Goal: Contribute content

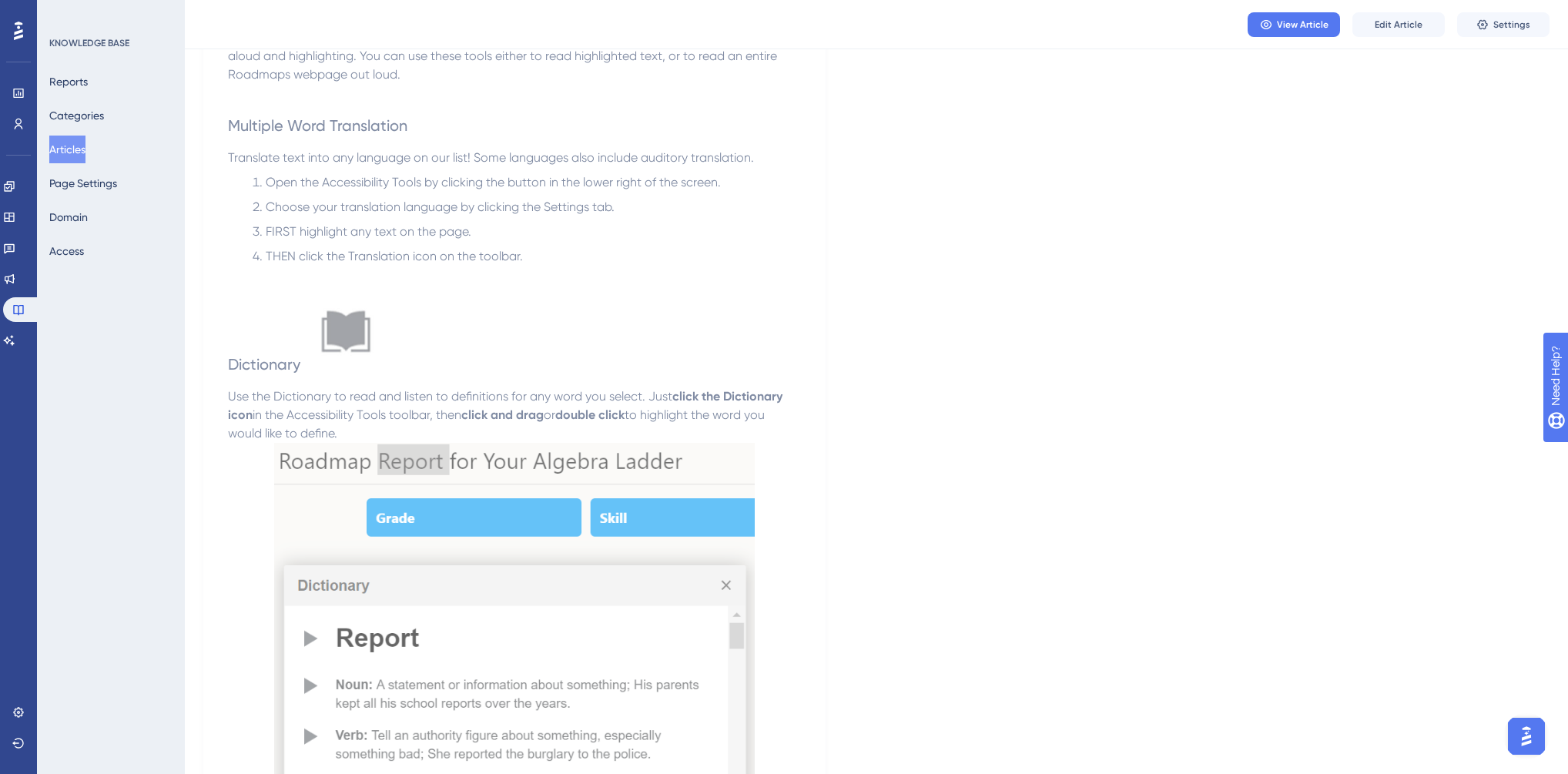
scroll to position [835, 0]
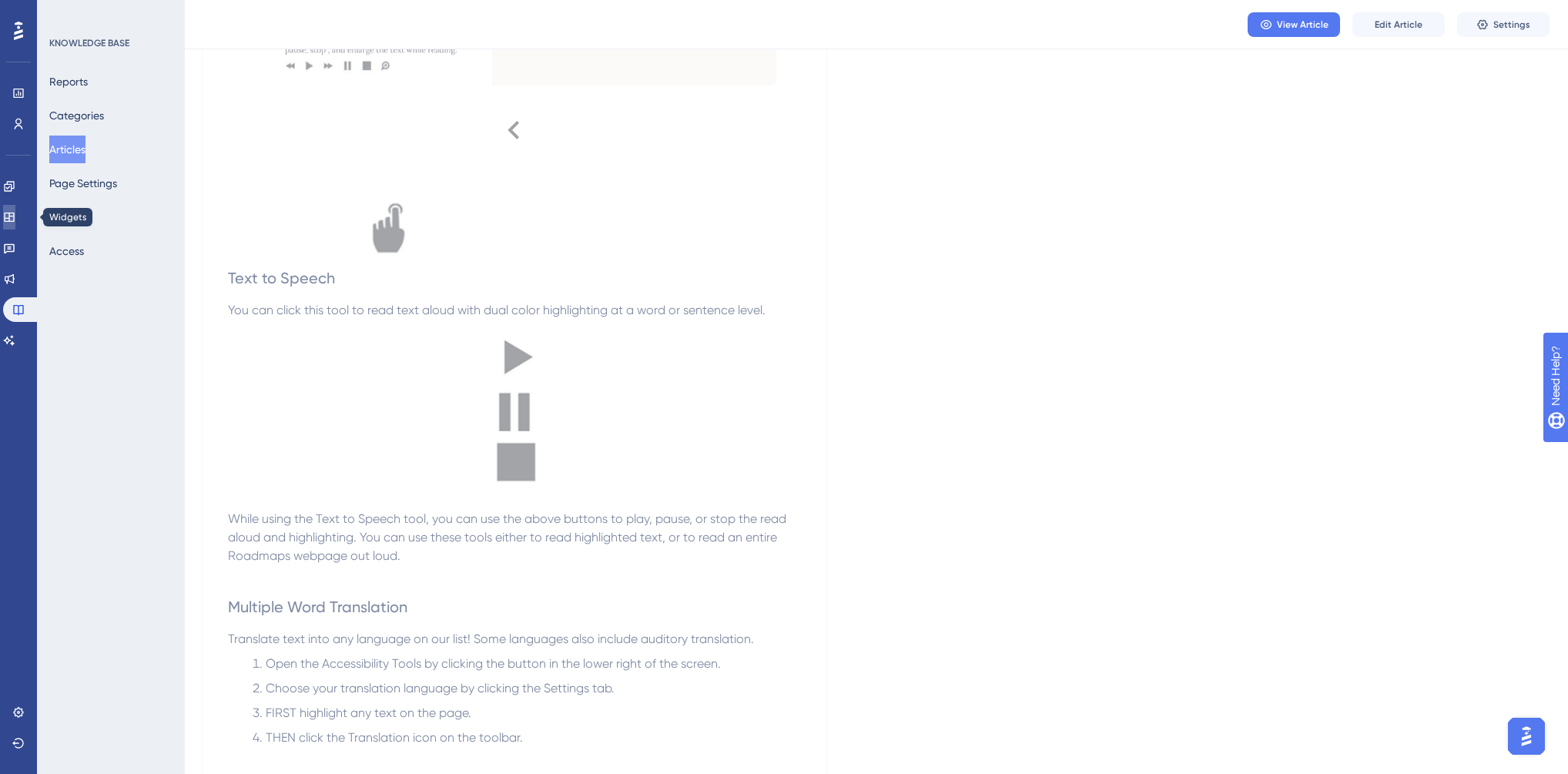
click at [12, 211] on icon at bounding box center [9, 217] width 12 height 12
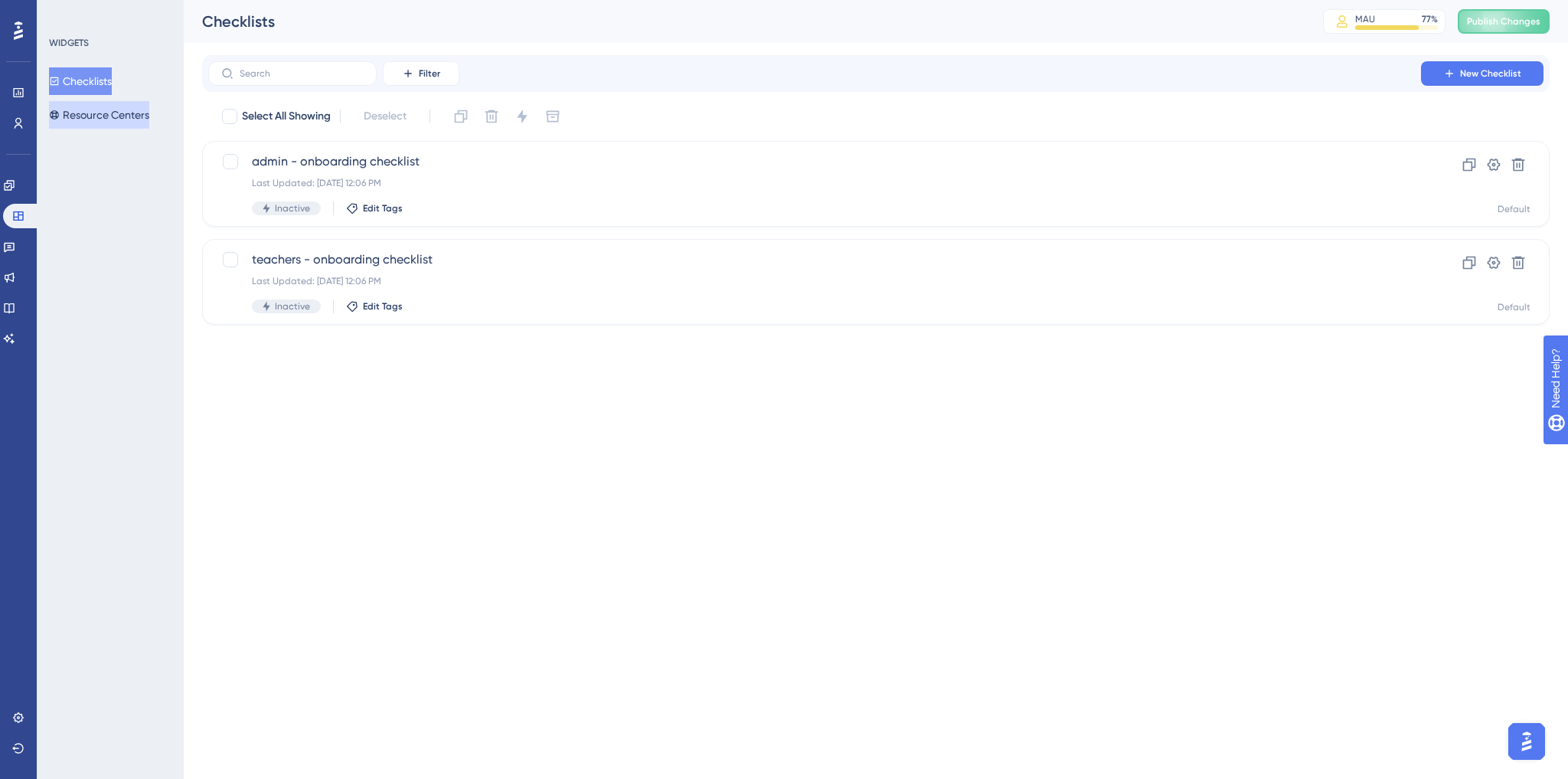
click at [142, 117] on button "Resource Centers" at bounding box center [99, 115] width 100 height 27
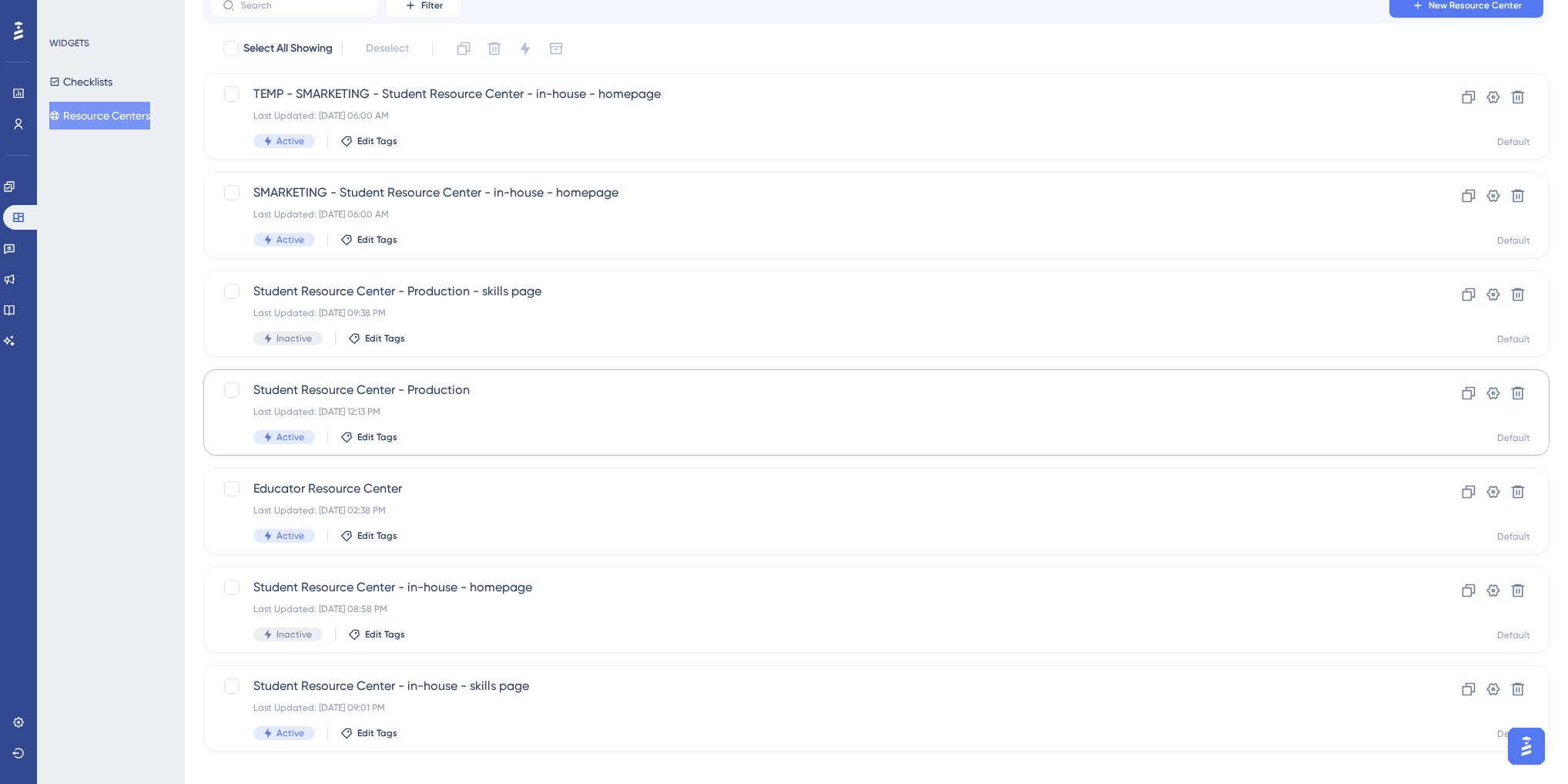
scroll to position [85, 0]
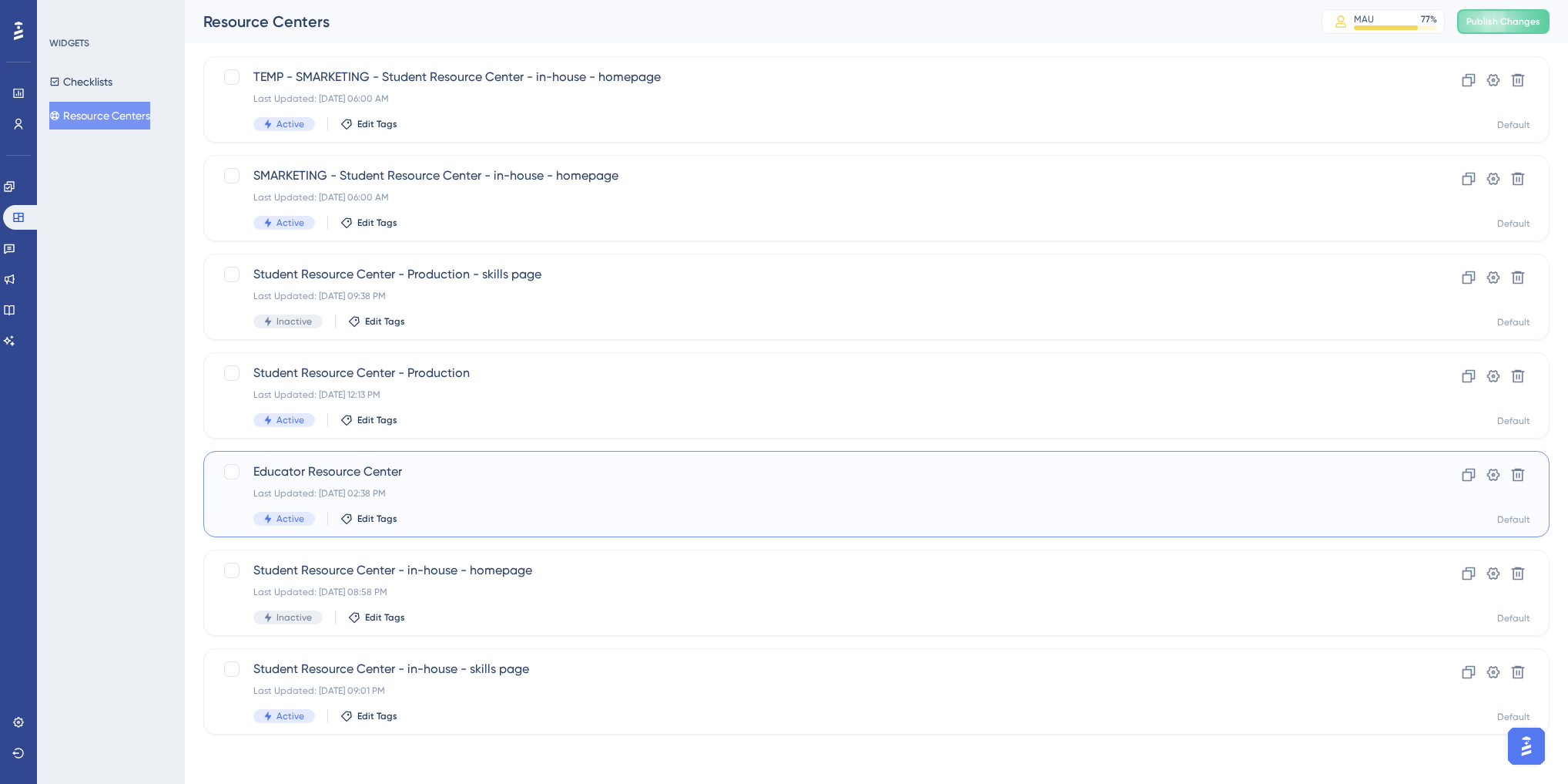
click at [721, 480] on span "Educator Resource Center" at bounding box center [815, 471] width 1124 height 18
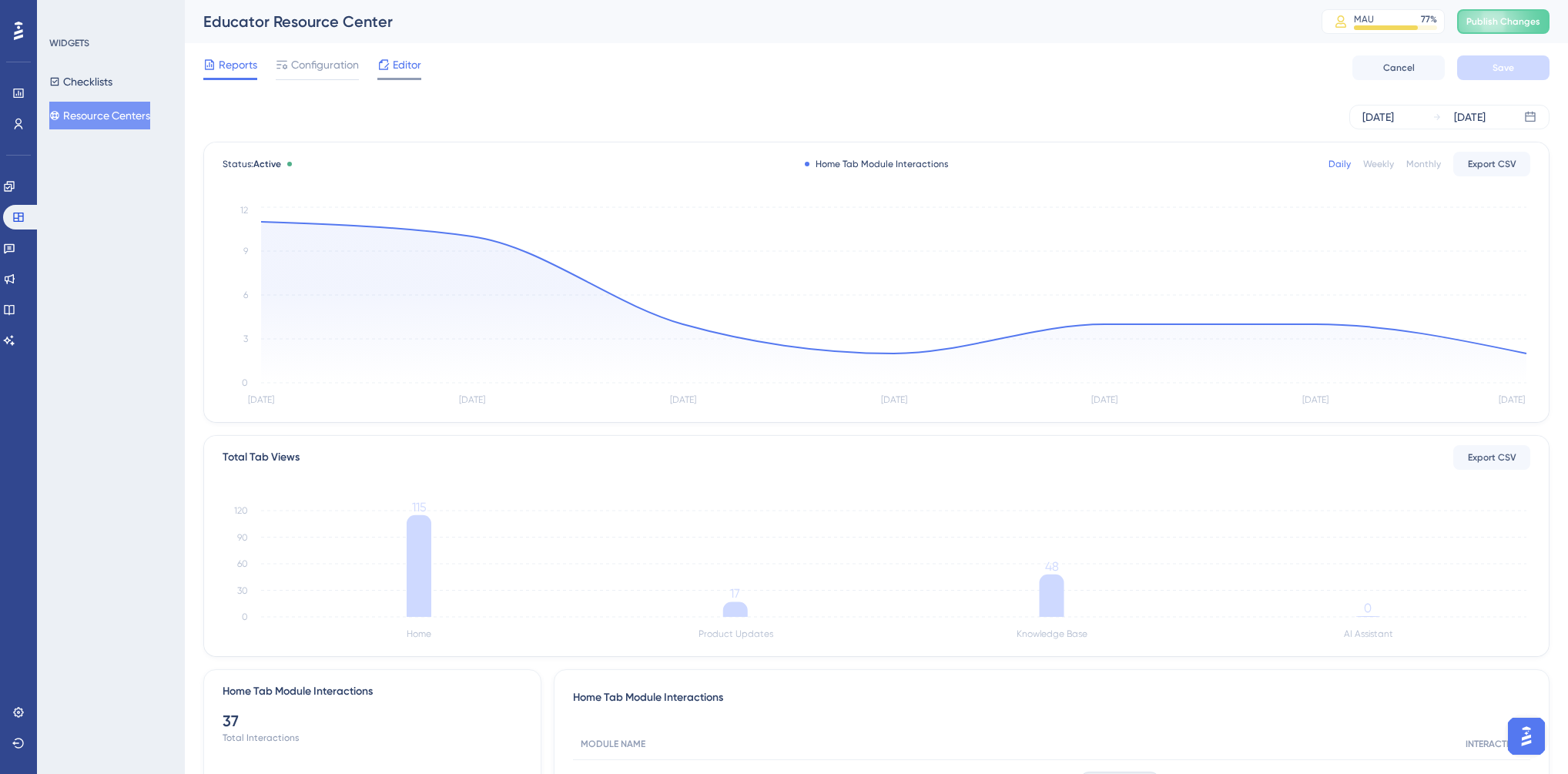
click at [397, 61] on span "Editor" at bounding box center [406, 64] width 28 height 18
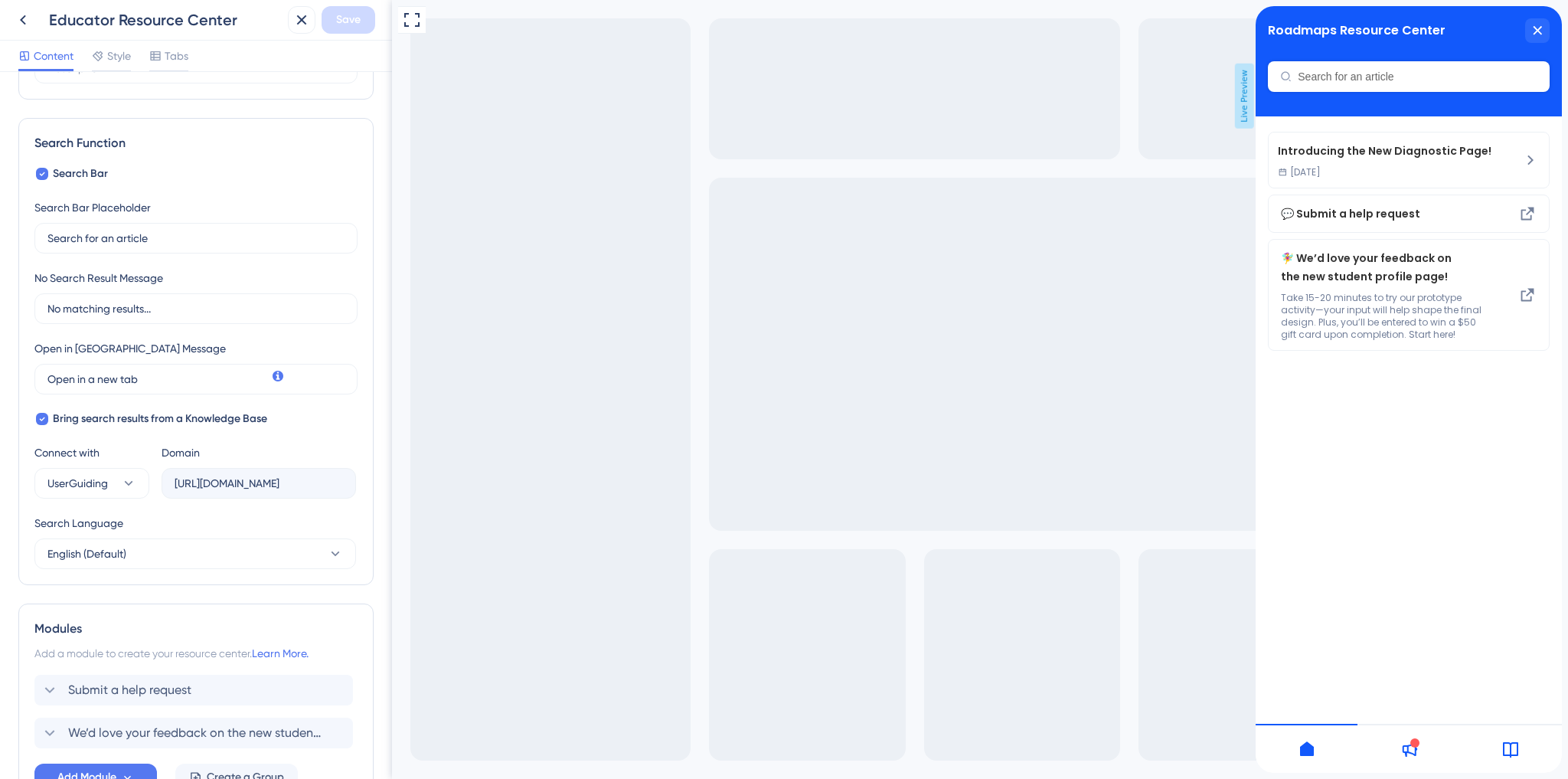
scroll to position [286, 0]
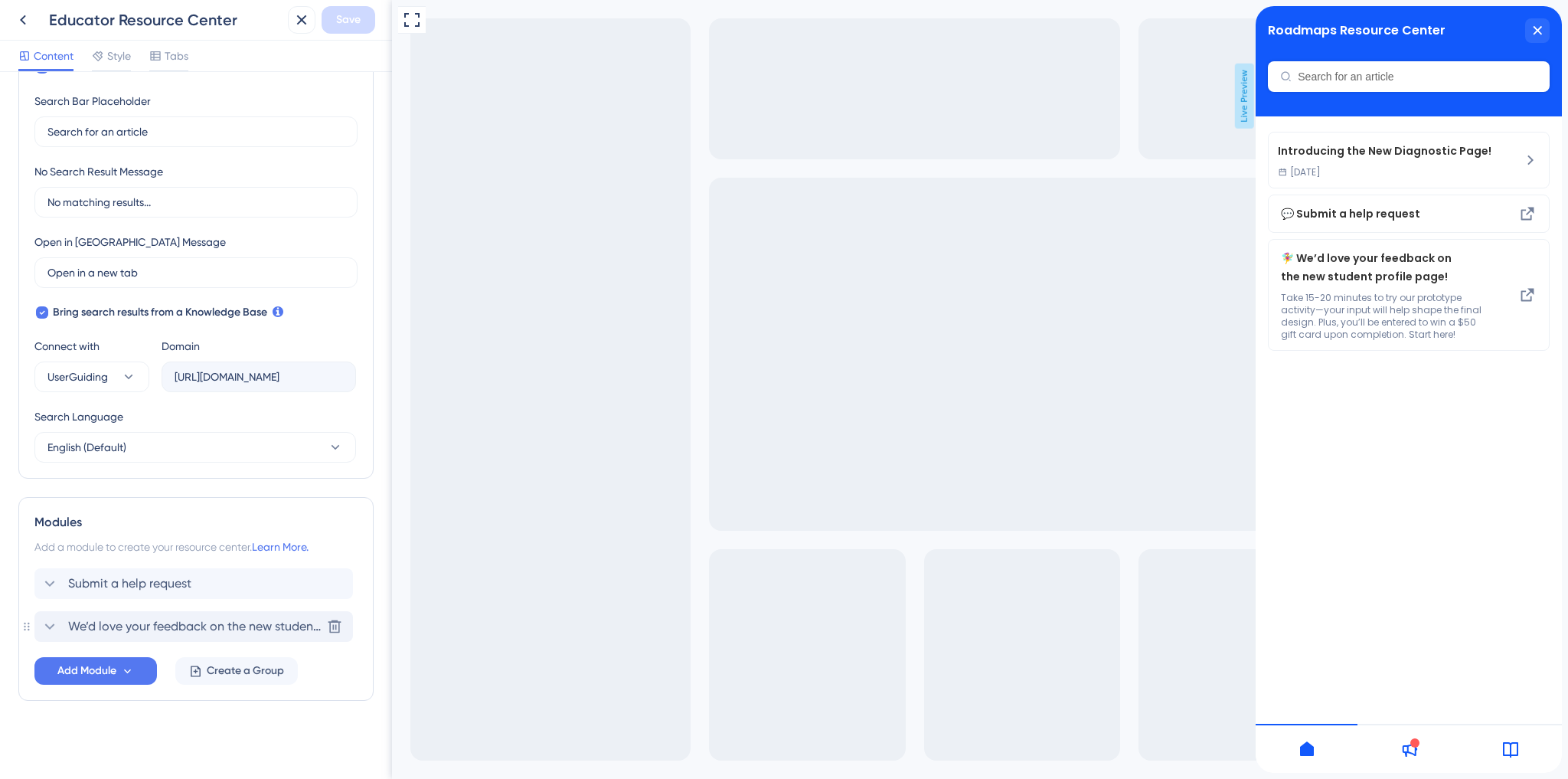
click at [105, 626] on span "We’d love your feedback on the new student profile page!" at bounding box center [194, 625] width 253 height 18
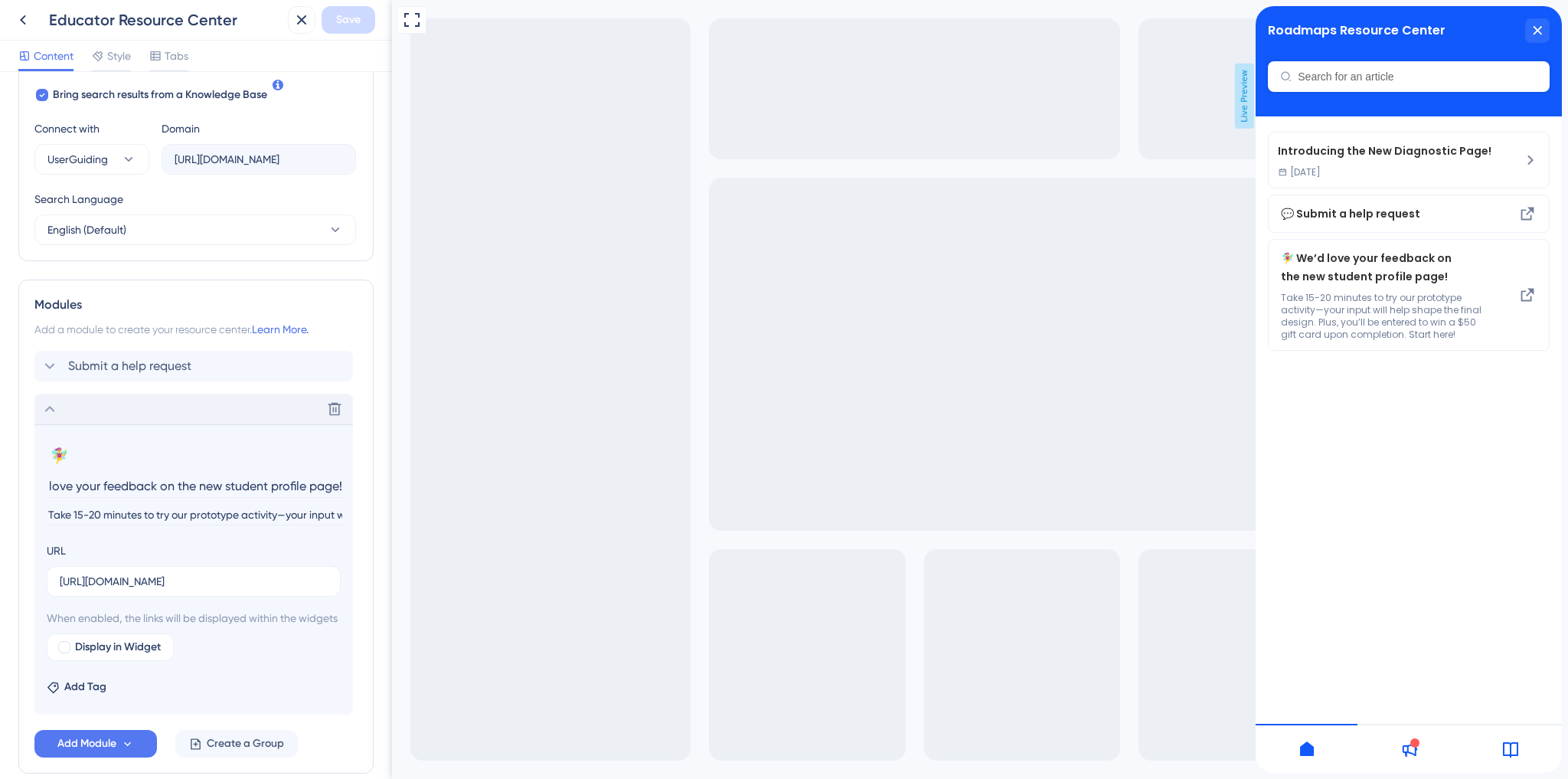
scroll to position [531, 0]
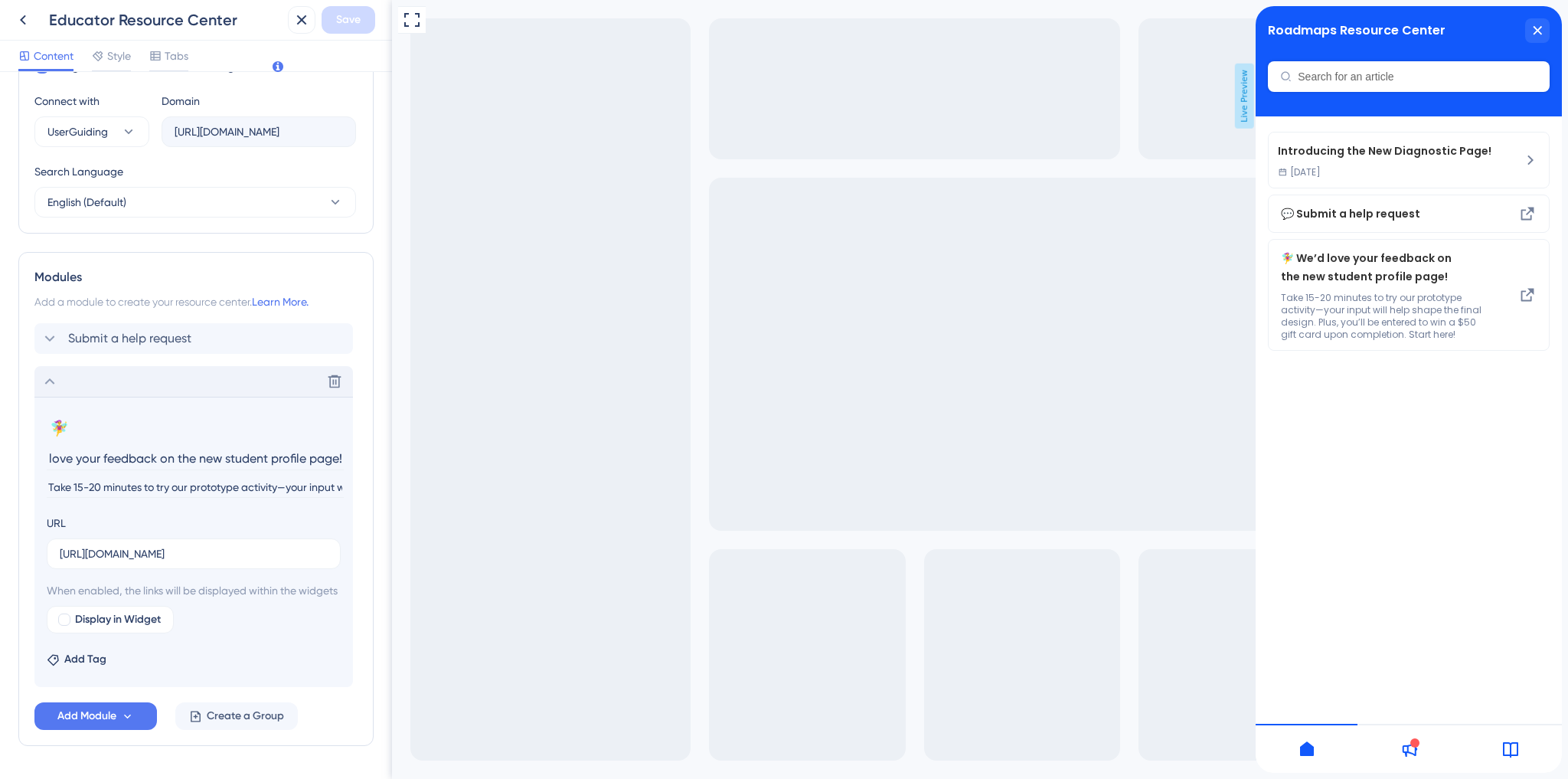
click at [147, 470] on section "🧚‍♀️ Change emoji Remove emoji We’d love your feedback on the new student profi…" at bounding box center [193, 456] width 294 height 80
click at [104, 487] on input "Take 15-20 minutes to try our prototype activity—your input will help shape the…" at bounding box center [195, 487] width 297 height 21
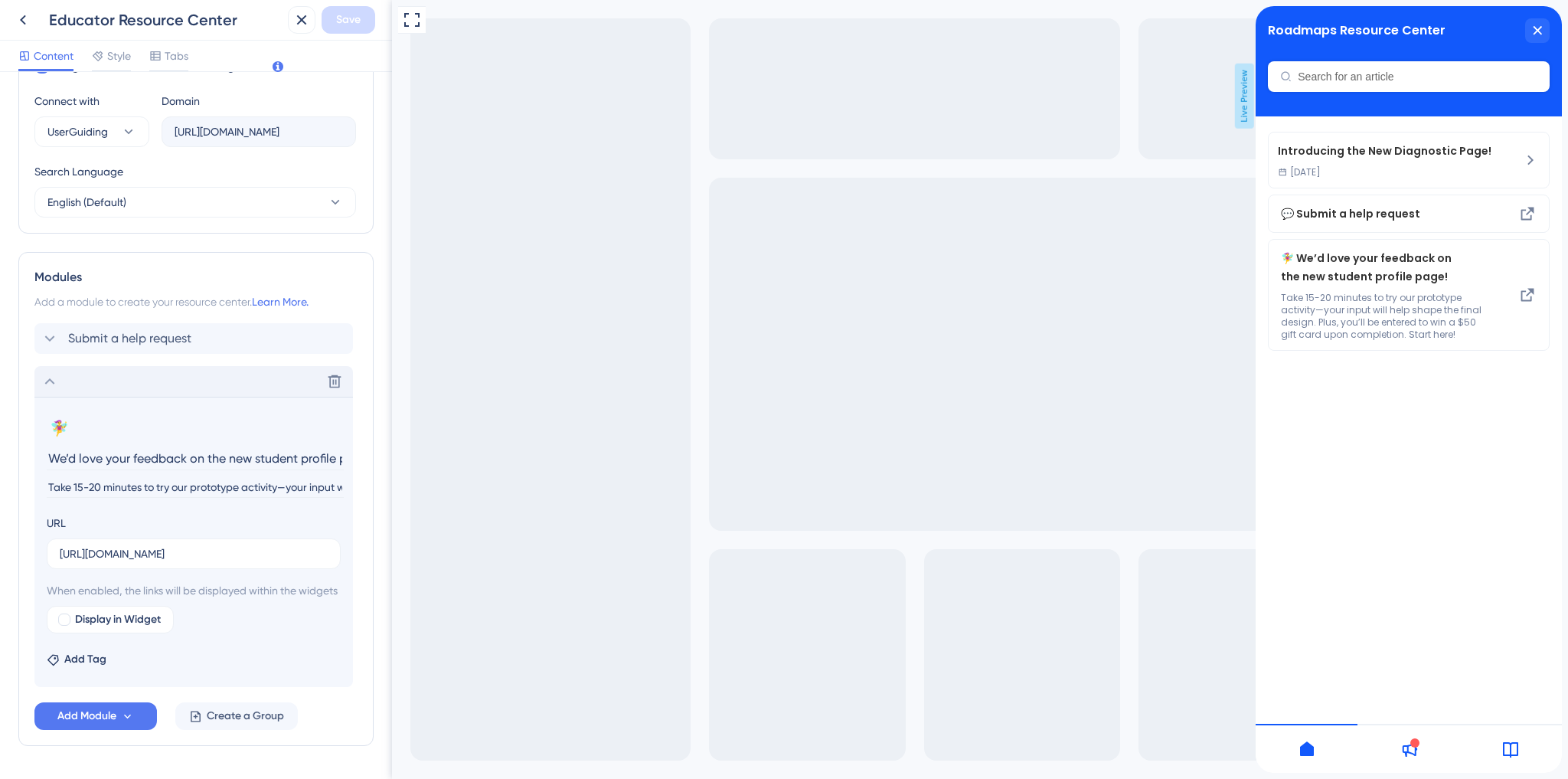
click at [104, 487] on input "Take 15-20 minutes to try our prototype activity—your input will help shape the…" at bounding box center [195, 487] width 297 height 21
click at [102, 456] on input "We’d love your feedback on the new student profile page!" at bounding box center [195, 458] width 297 height 24
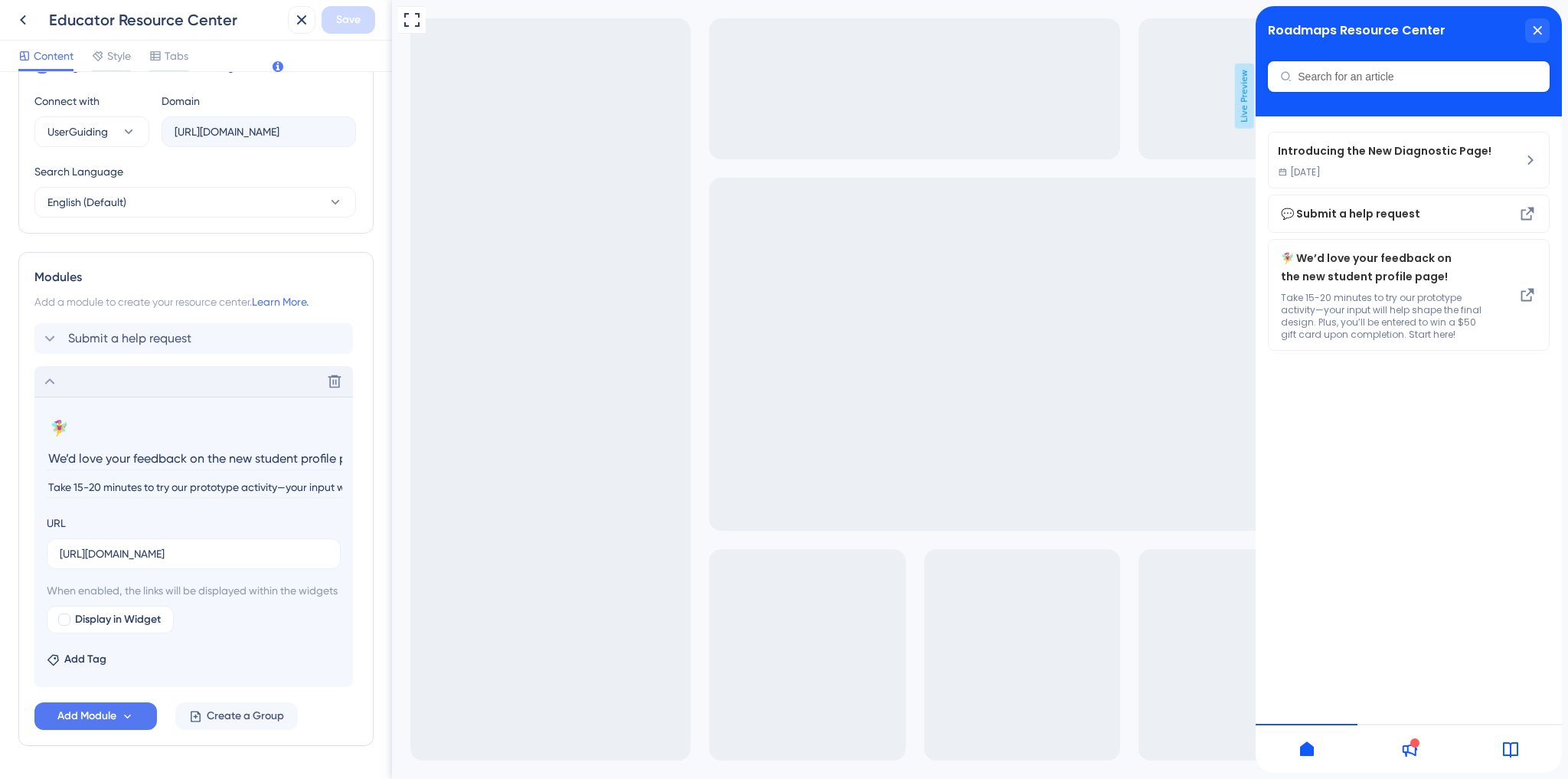
click at [102, 456] on input "We’d love your feedback on the new student profile page!" at bounding box center [195, 458] width 297 height 24
click at [89, 489] on input "Take 15-20 minutes to try our prototype activity—your input will help shape the…" at bounding box center [195, 487] width 297 height 21
paste input "[URL][DOMAIN_NAME]"
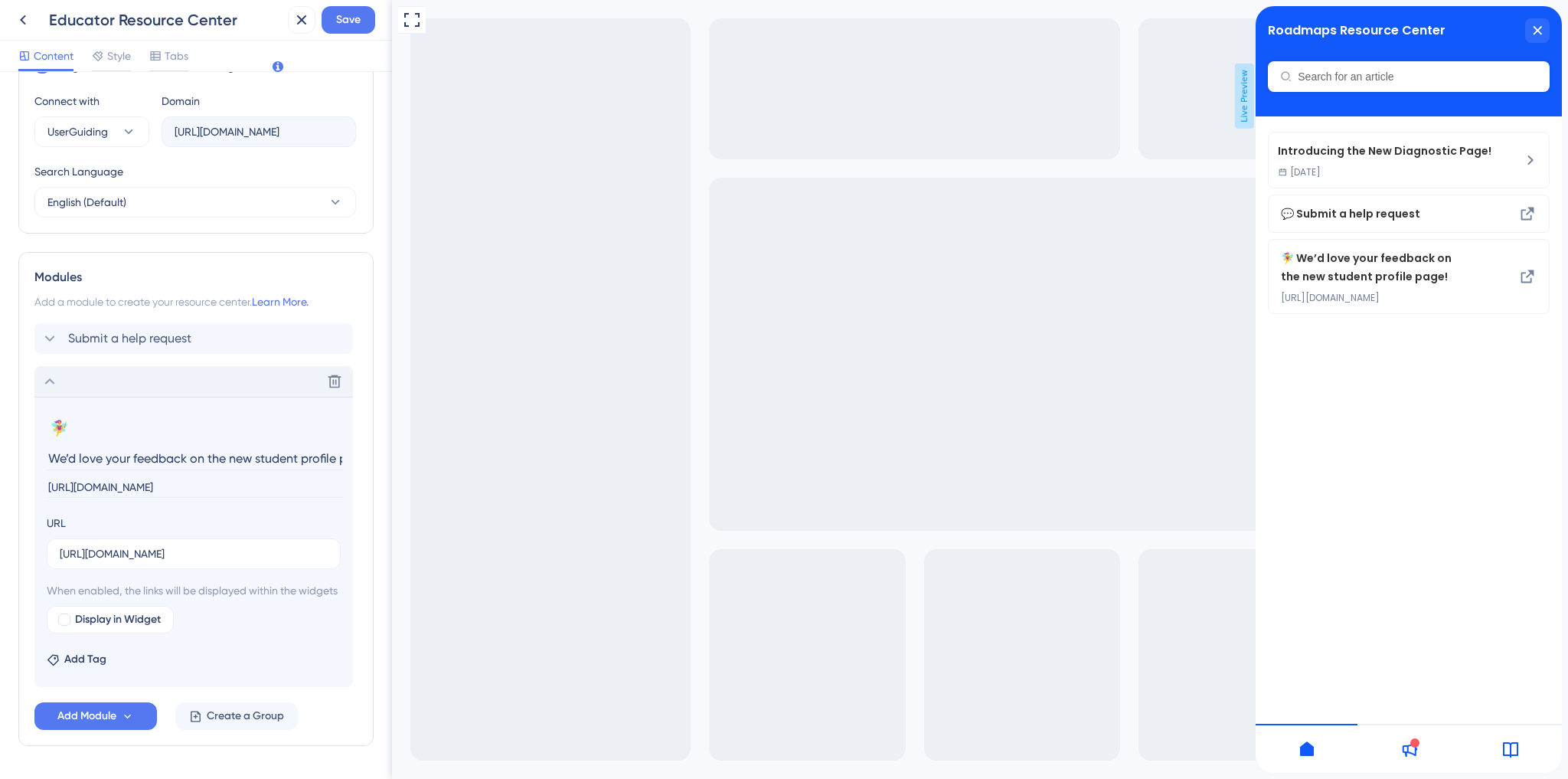
drag, startPoint x: 340, startPoint y: 484, endPoint x: 46, endPoint y: 493, distance: 294.1
click at [46, 493] on section "🧚‍♀️ Change emoji Remove emoji We’d love your feedback on the new student profi…" at bounding box center [193, 541] width 318 height 290
paste input "Can’t find what you’re looking for? Help us improve your Roadmaps experience by…"
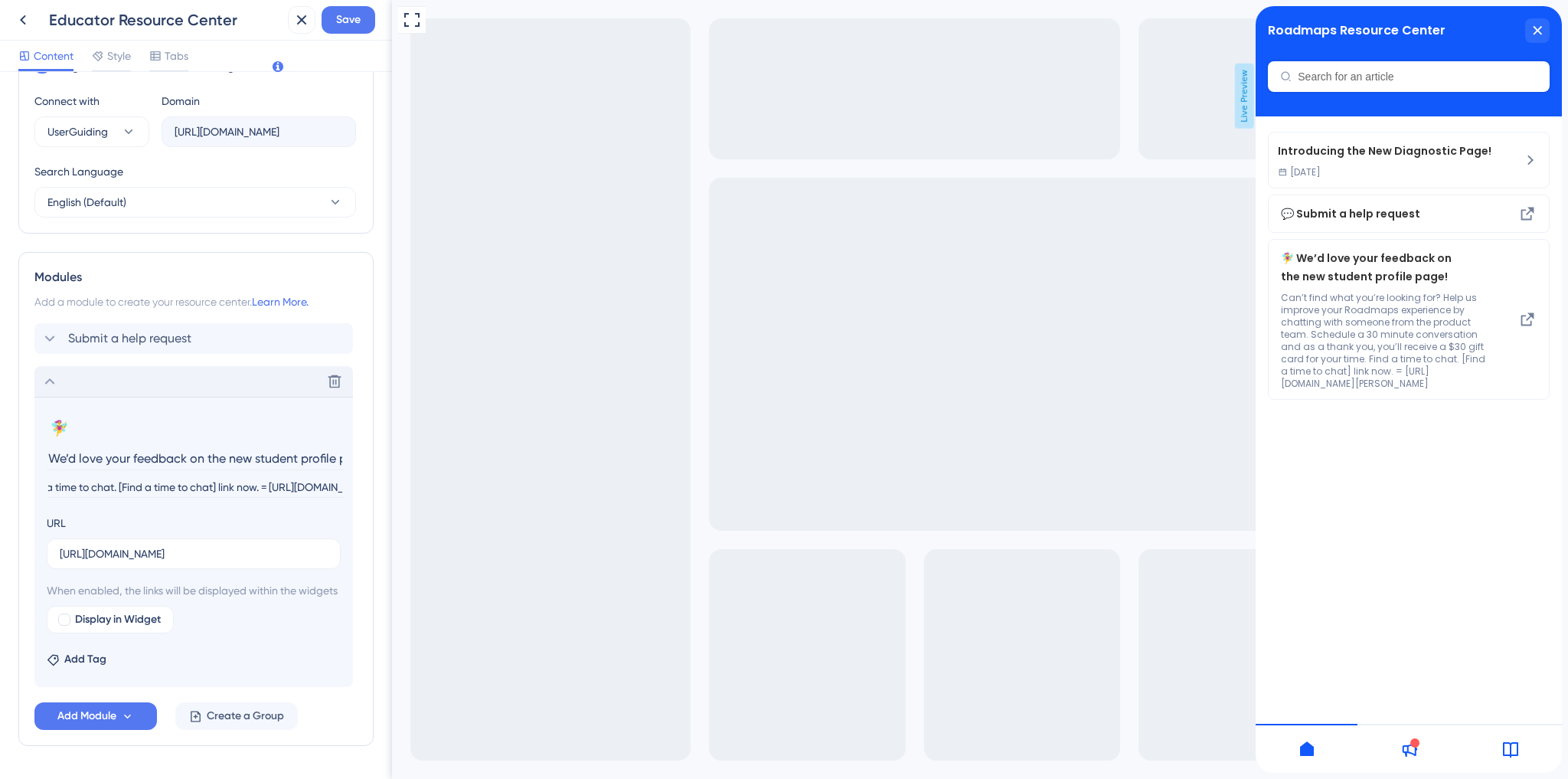
drag, startPoint x: 343, startPoint y: 486, endPoint x: 285, endPoint y: 489, distance: 58.1
click at [285, 489] on input "Can’t find what you’re looking for? Help us improve your Roadmaps experience by…" at bounding box center [195, 487] width 297 height 21
type input "Can’t find what you’re looking for? Help us improve your Roadmaps experience by…"
click at [93, 460] on input "We’d love your feedback on the new student profile page!" at bounding box center [195, 458] width 297 height 24
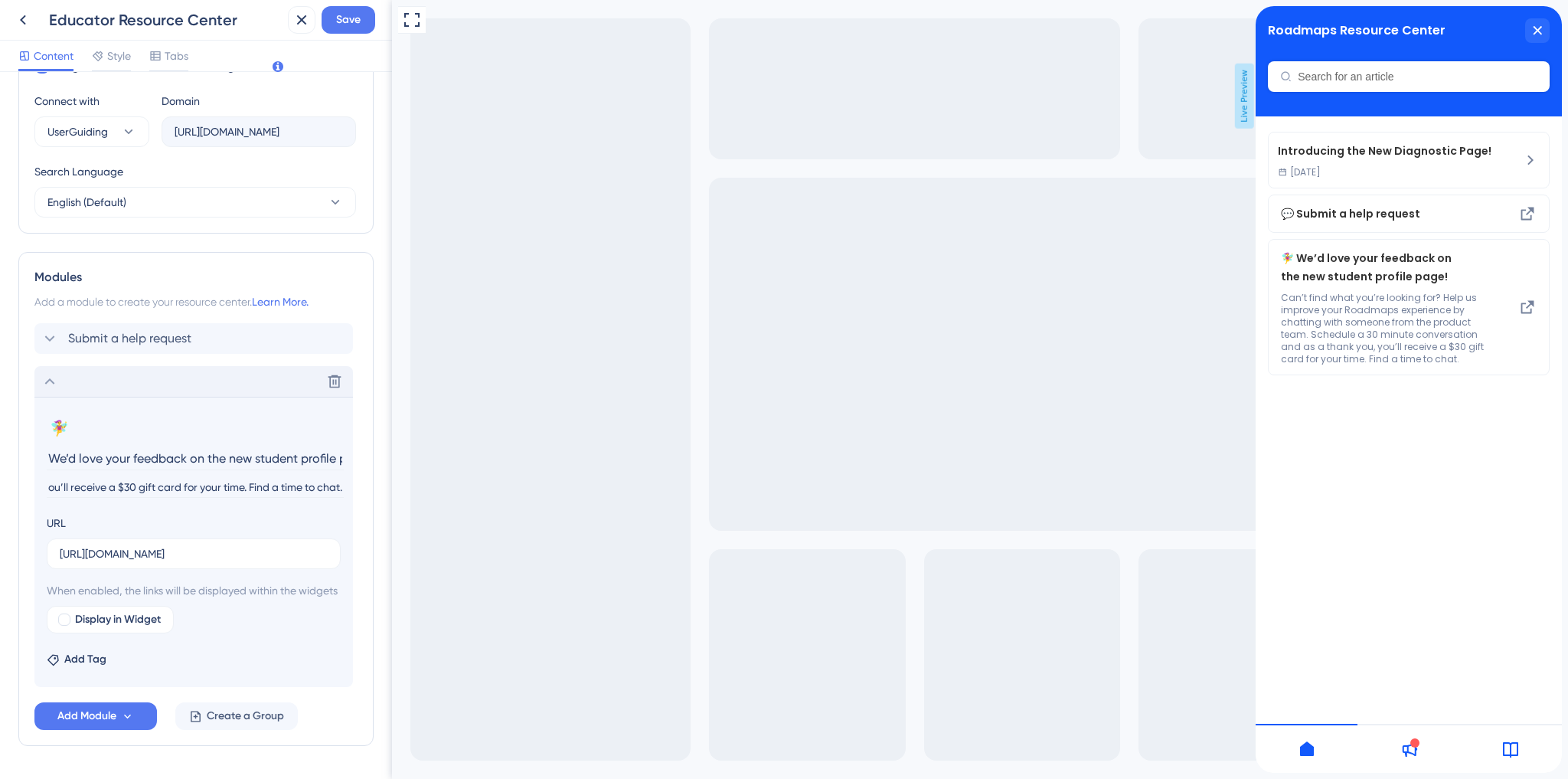
scroll to position [0, 0]
click at [93, 460] on input "We’d love your feedback on the new student profile page!" at bounding box center [195, 458] width 297 height 24
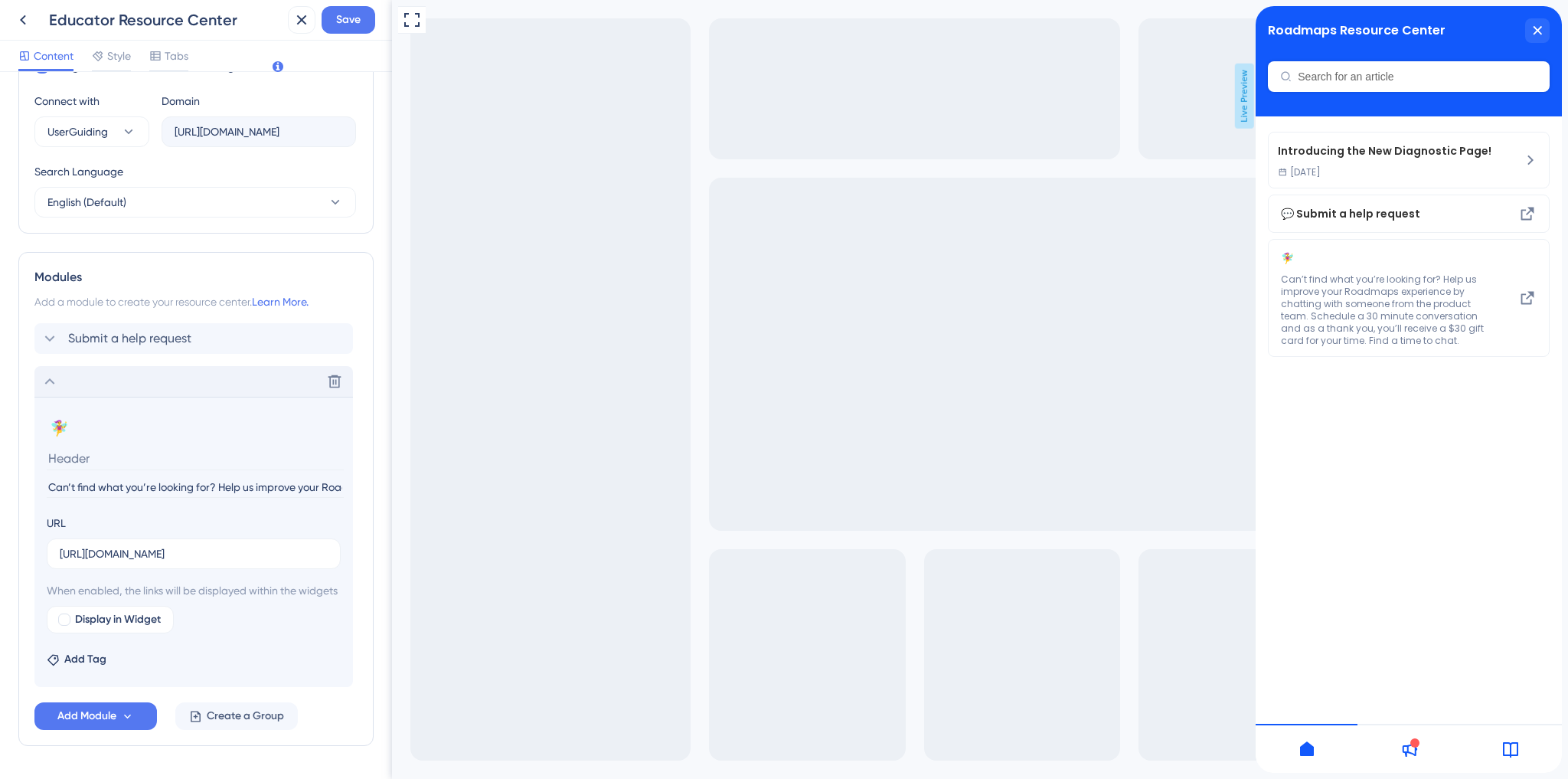
drag, startPoint x: 220, startPoint y: 486, endPoint x: 49, endPoint y: 486, distance: 171.0
click at [49, 486] on input "Can’t find what you’re looking for? Help us improve your Roadmaps experience by…" at bounding box center [195, 487] width 297 height 21
type input "Help us improve your Roadmaps experience by chatting with someone from the prod…"
click at [82, 457] on input at bounding box center [195, 458] width 297 height 24
paste input "Can’t find what you’re looking for?"
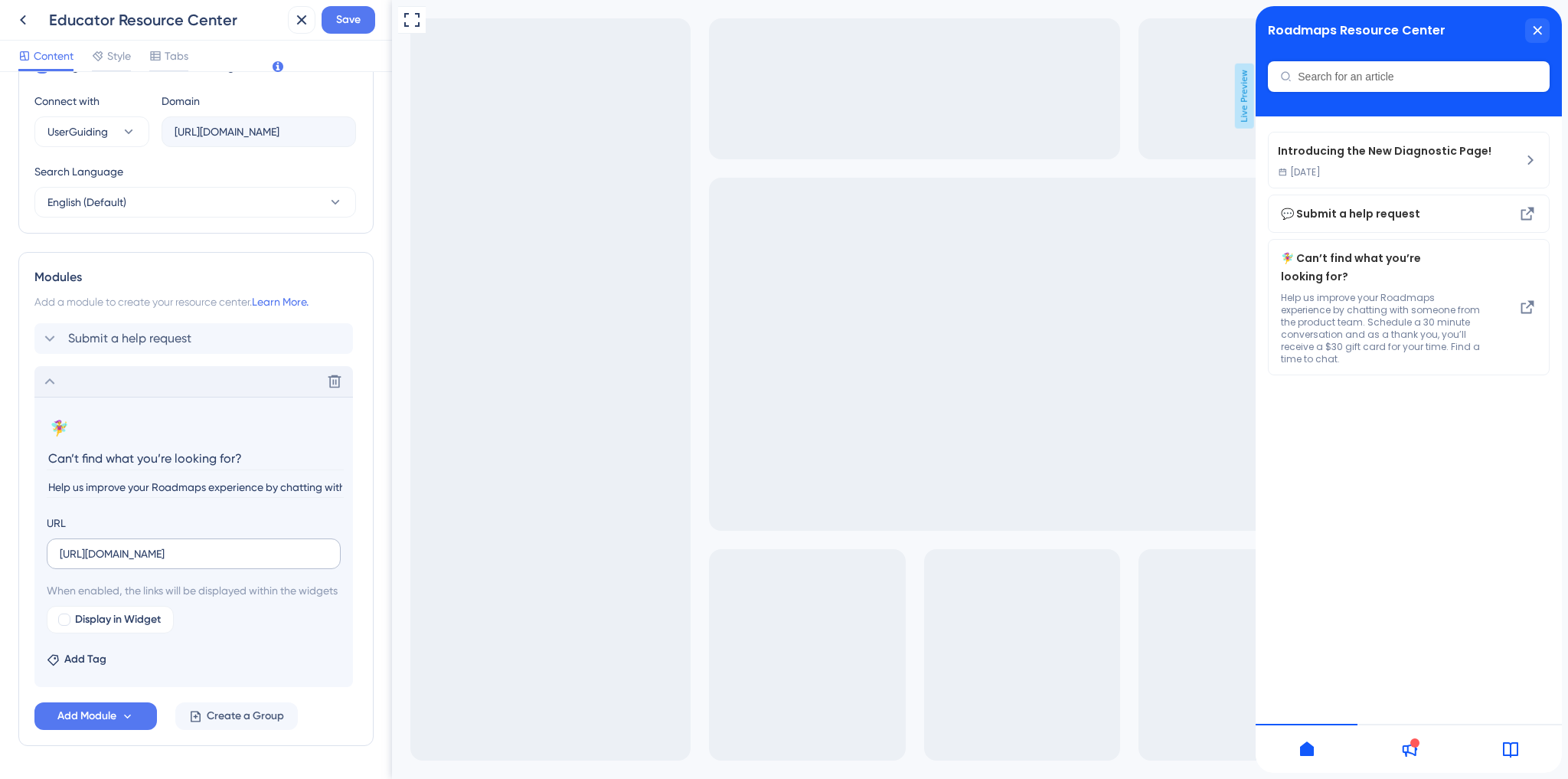
type input "Can’t find what you’re looking for?"
click at [113, 552] on input "[URL][DOMAIN_NAME]" at bounding box center [194, 554] width 268 height 17
paste input "[DOMAIN_NAME][URL][PERSON_NAME]"
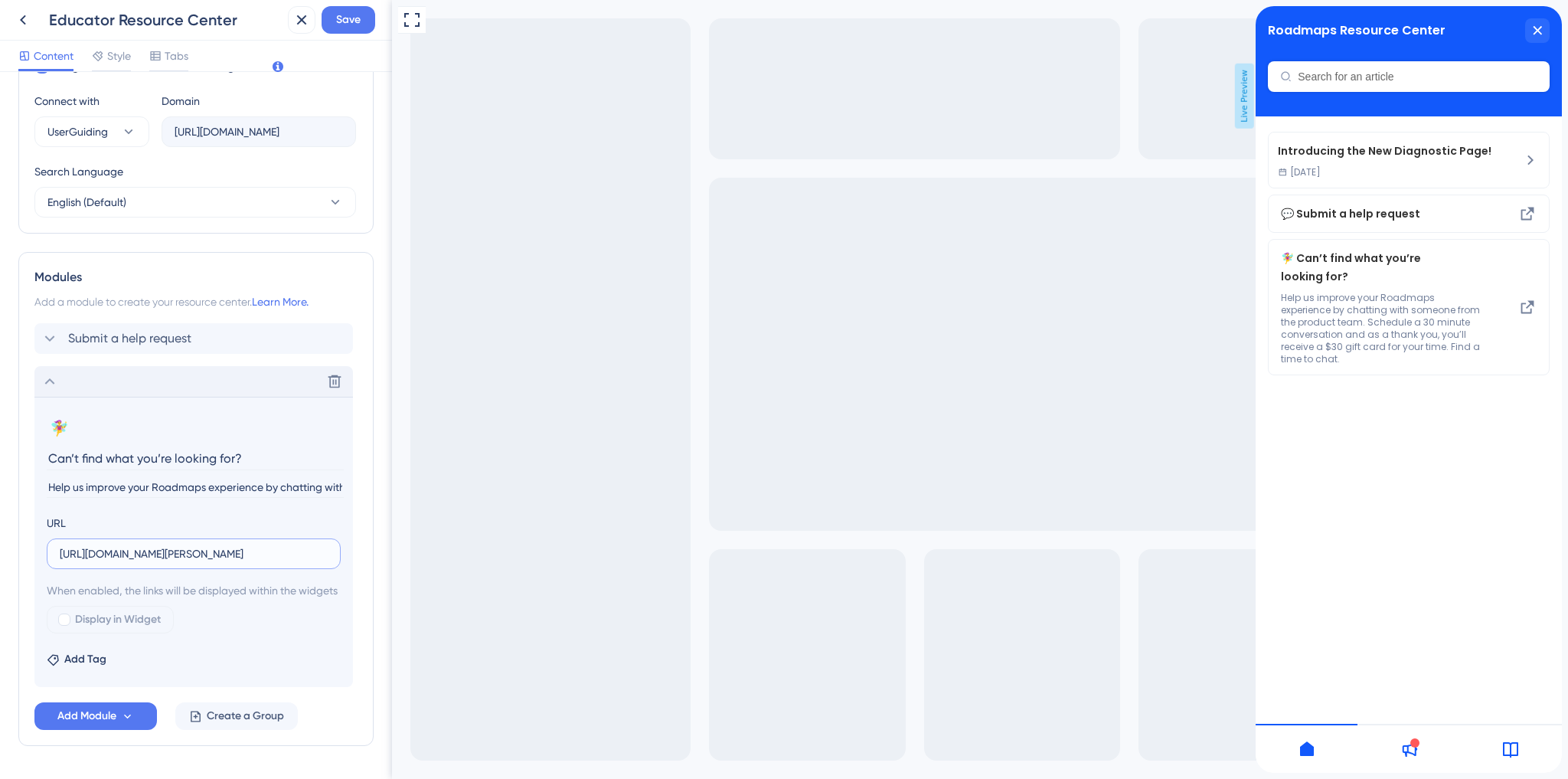
scroll to position [0, 78]
type input "[URL][DOMAIN_NAME][PERSON_NAME]"
click at [160, 503] on section "🧚‍♀️ Change emoji Remove emoji Can’t find what you’re looking for? Help us impr…" at bounding box center [193, 541] width 318 height 290
click at [258, 484] on input "Help us improve your Roadmaps experience by chatting with someone from the prod…" at bounding box center [195, 487] width 297 height 21
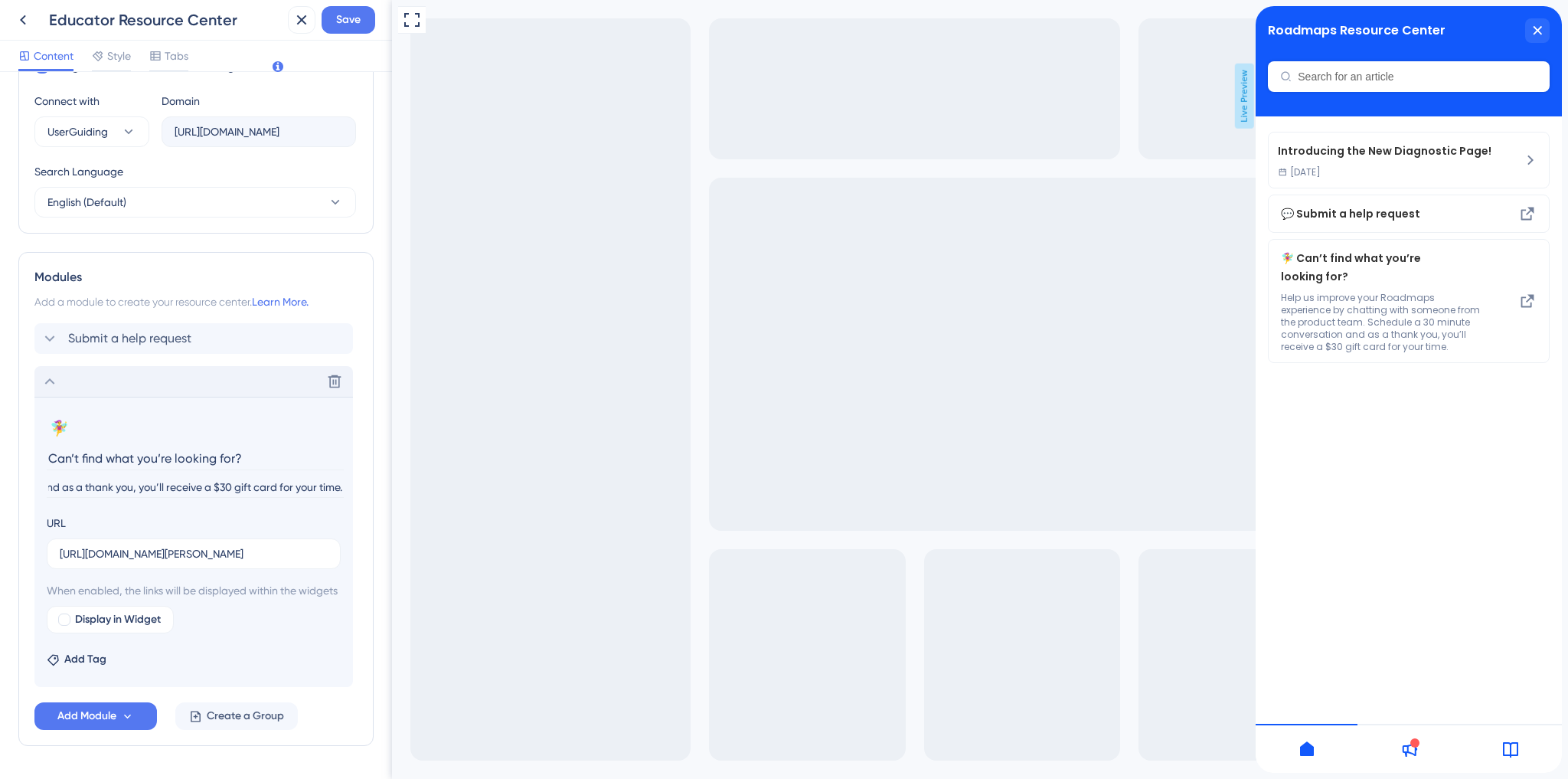
scroll to position [0, 655]
click at [218, 485] on input "Help us improve your Roadmaps experience by chatting with someone from the prod…" at bounding box center [195, 487] width 297 height 21
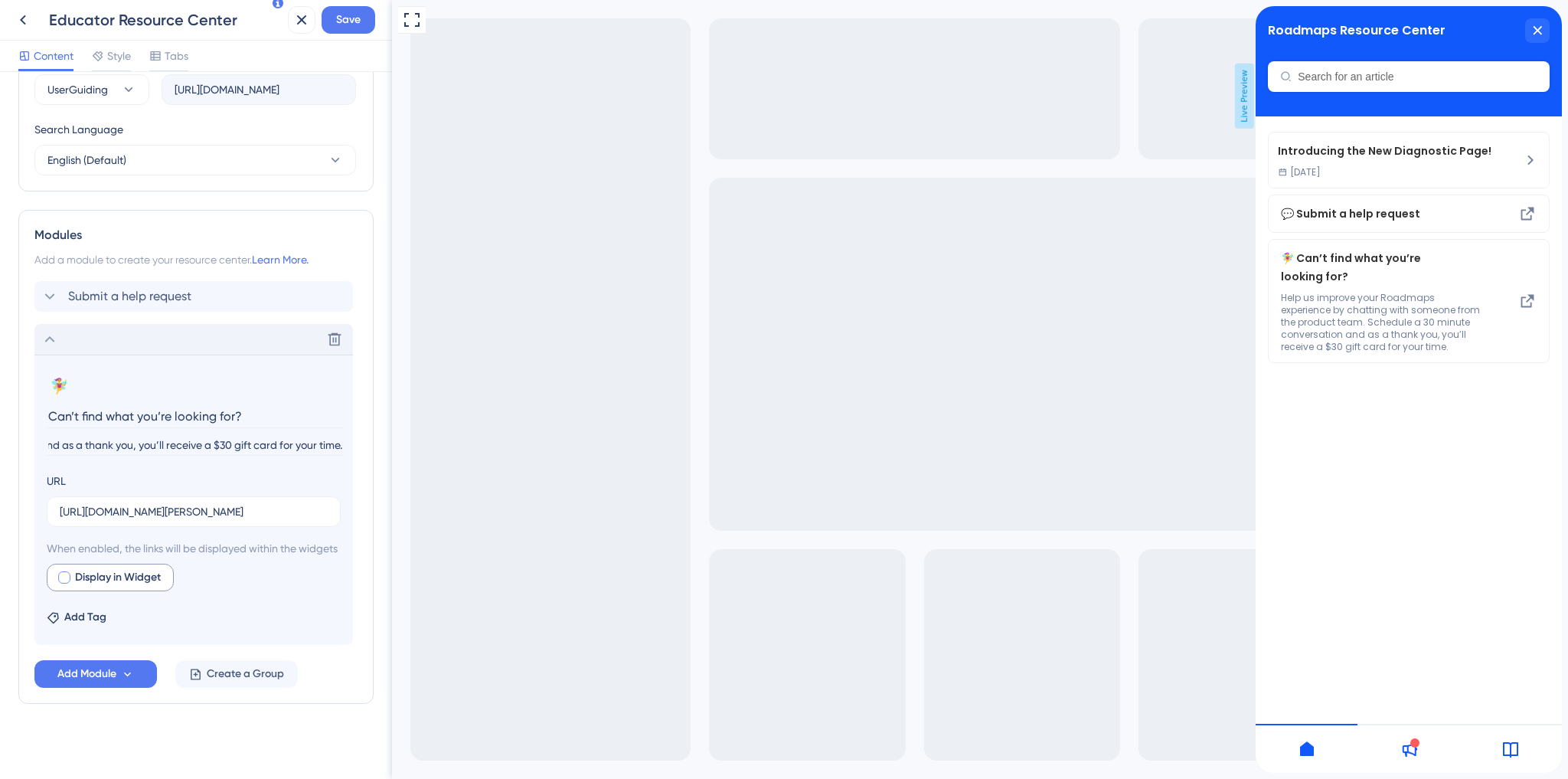
scroll to position [595, 0]
type input "Help us improve your Roadmaps experience by chatting with someone from the prod…"
click at [60, 573] on div at bounding box center [64, 573] width 12 height 12
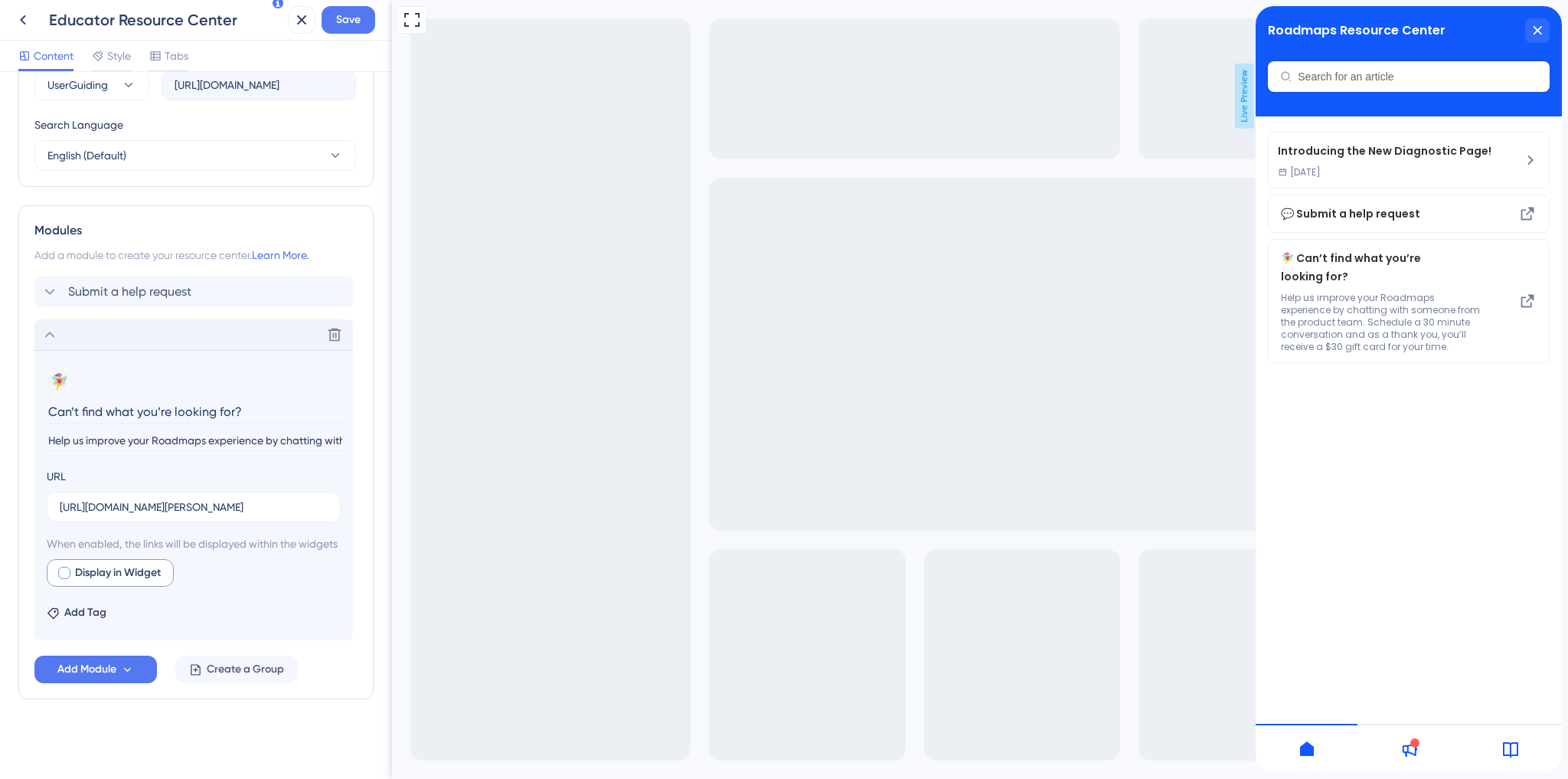
click at [60, 573] on div at bounding box center [64, 573] width 12 height 12
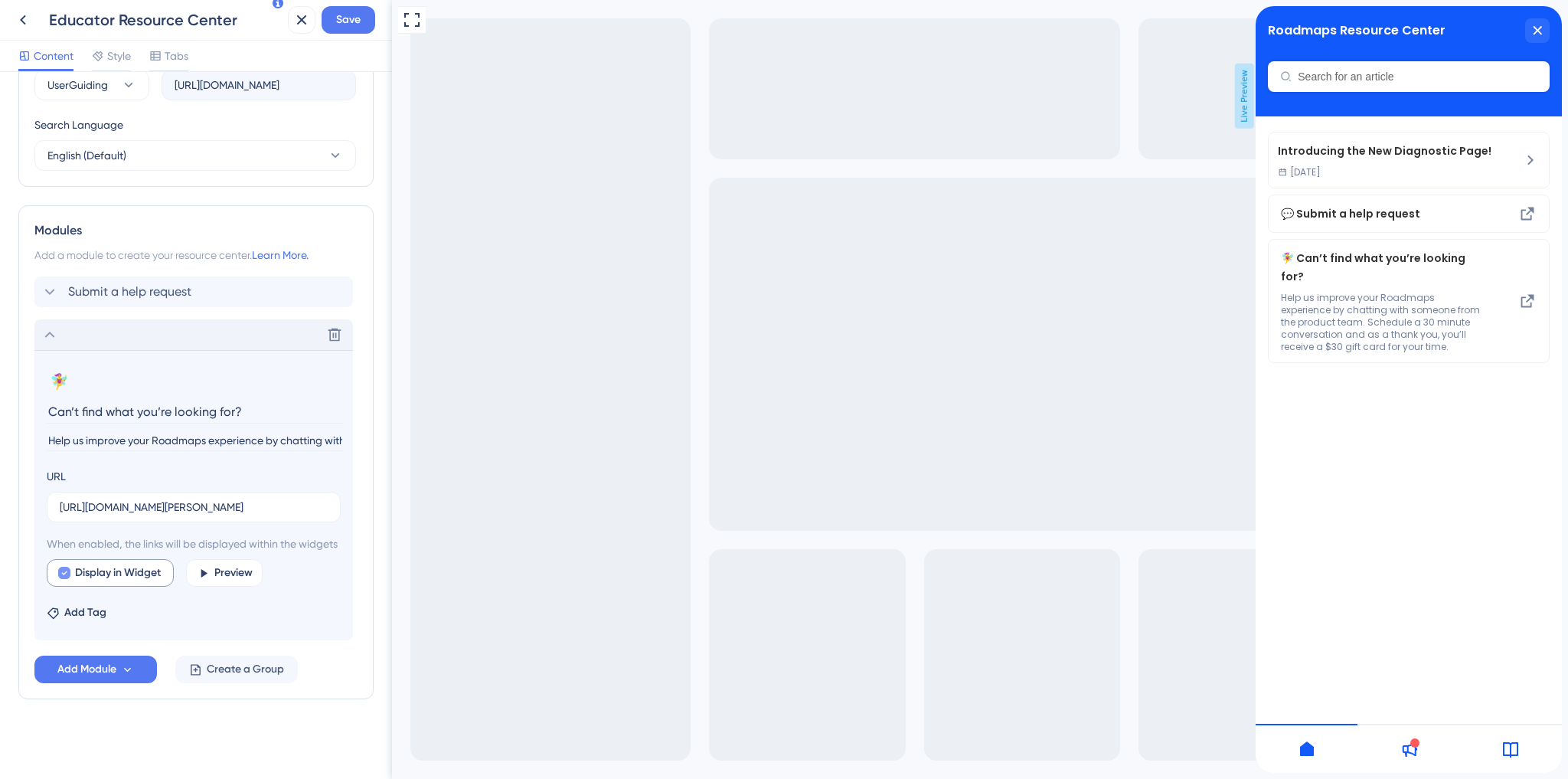
click at [60, 572] on div at bounding box center [64, 573] width 12 height 12
checkbox input "false"
click at [76, 732] on div "Resource Center Header Title Roadmaps Resource Center 4 Roadmaps Resource Cente…" at bounding box center [196, 136] width 355 height 1247
click at [359, 21] on span "Save" at bounding box center [348, 19] width 25 height 18
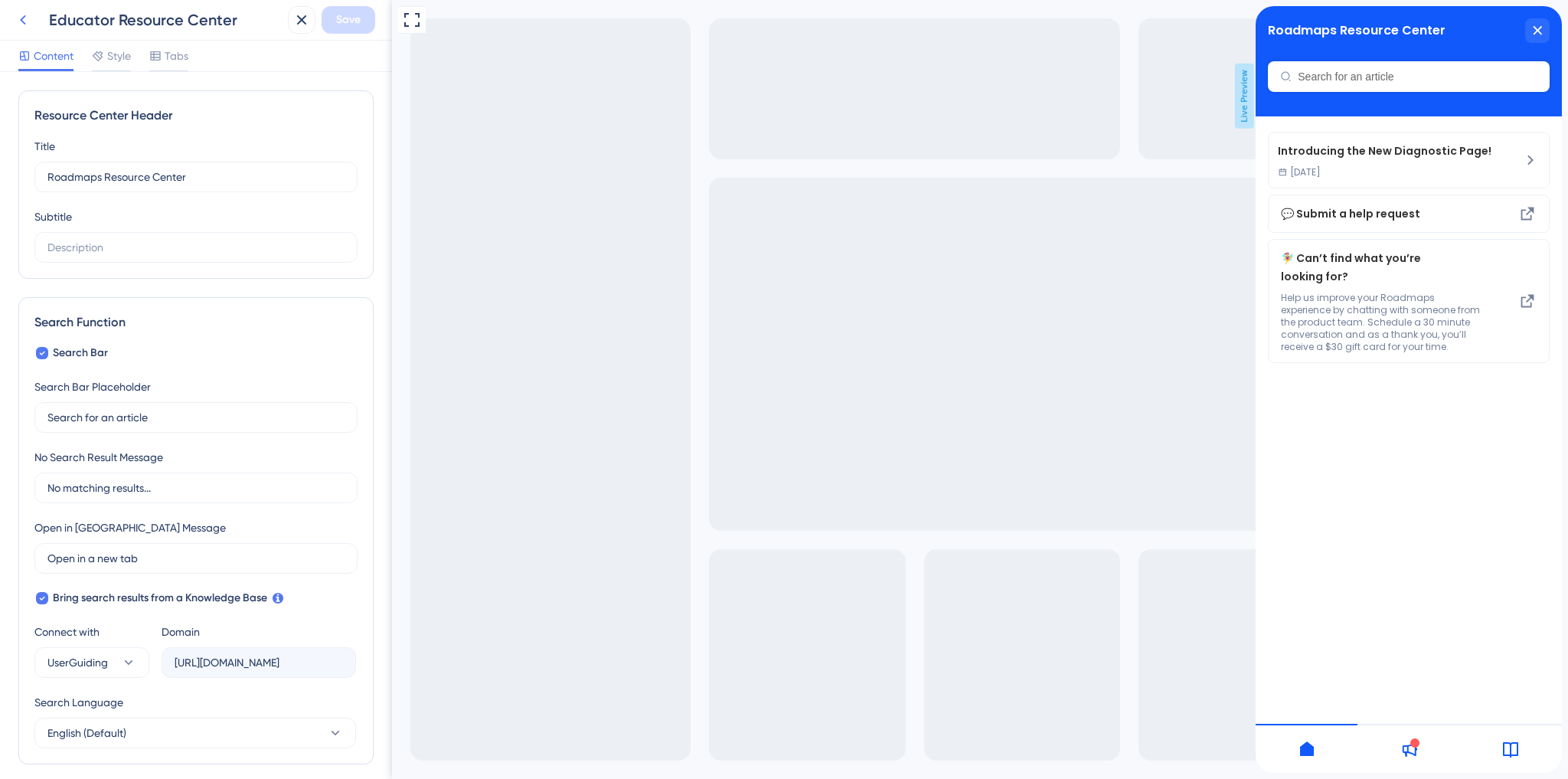
click at [18, 21] on icon at bounding box center [22, 19] width 18 height 18
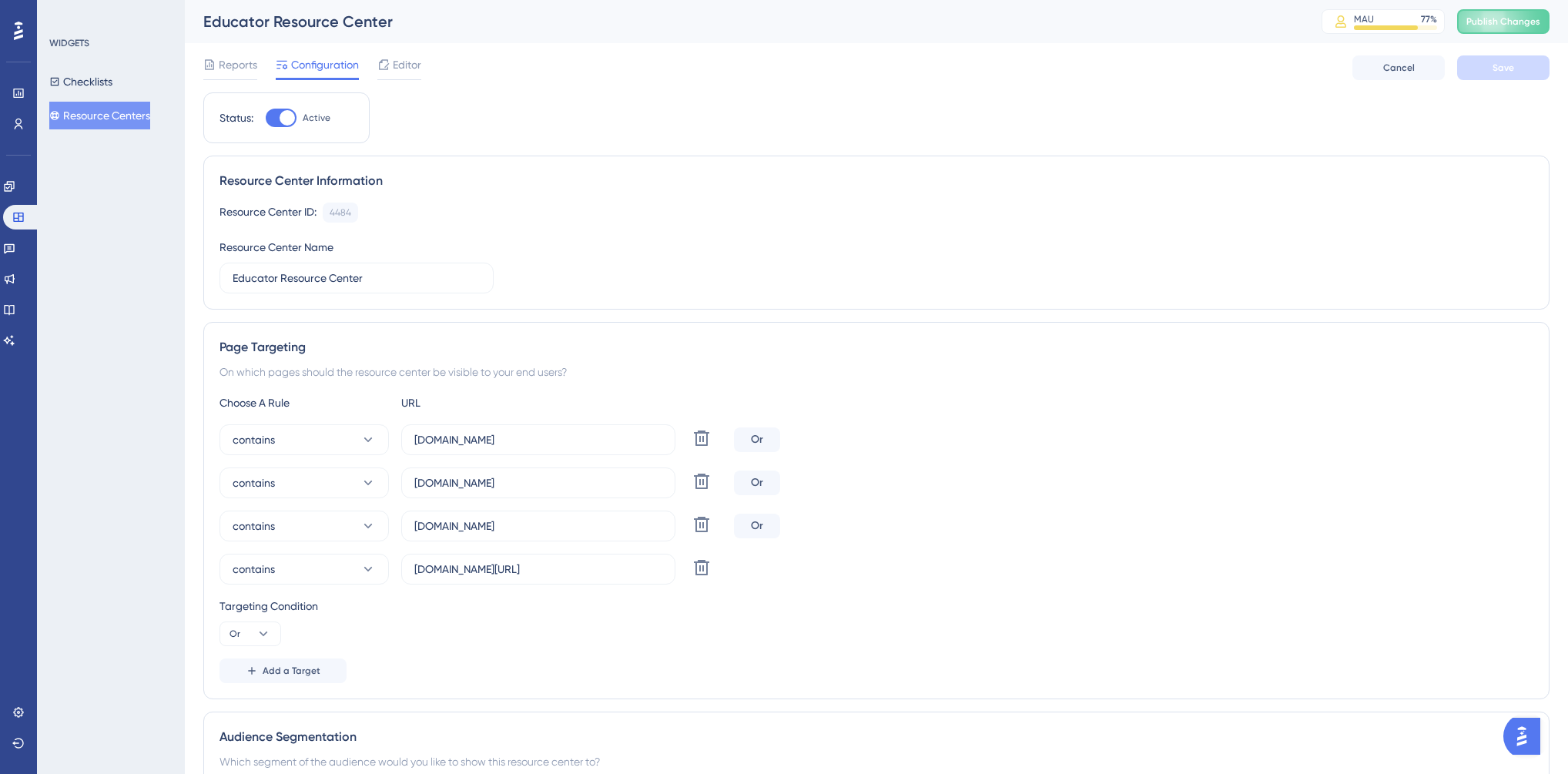
click at [90, 123] on button "Resource Centers" at bounding box center [99, 116] width 101 height 28
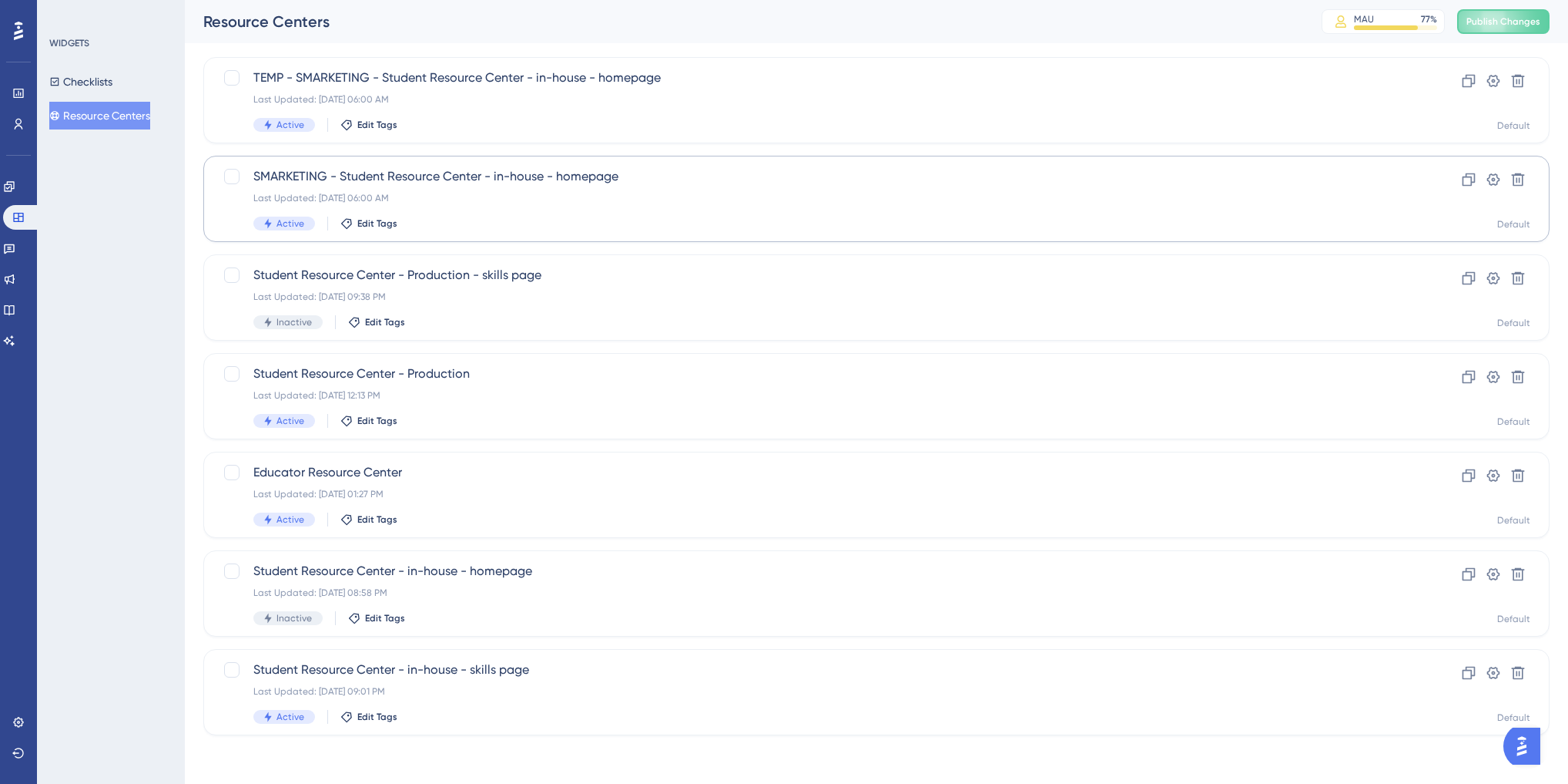
scroll to position [85, 0]
click at [1488, 18] on span "Publish Changes" at bounding box center [1504, 22] width 74 height 12
